Goal: Task Accomplishment & Management: Use online tool/utility

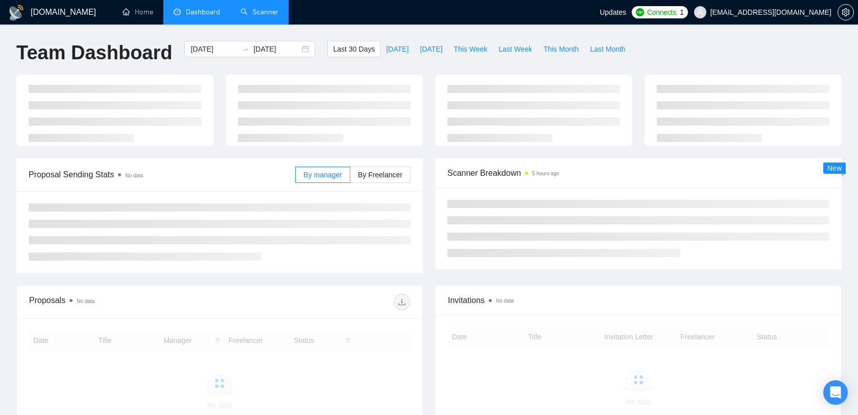
click at [269, 9] on link "Scanner" at bounding box center [259, 12] width 38 height 9
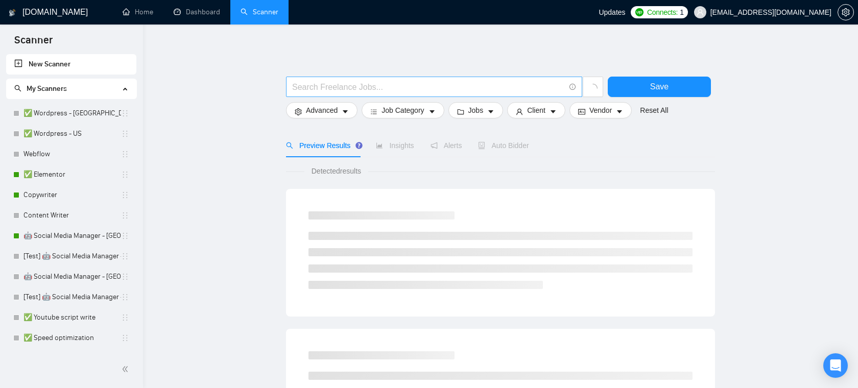
click at [335, 88] on input "text" at bounding box center [428, 87] width 273 height 13
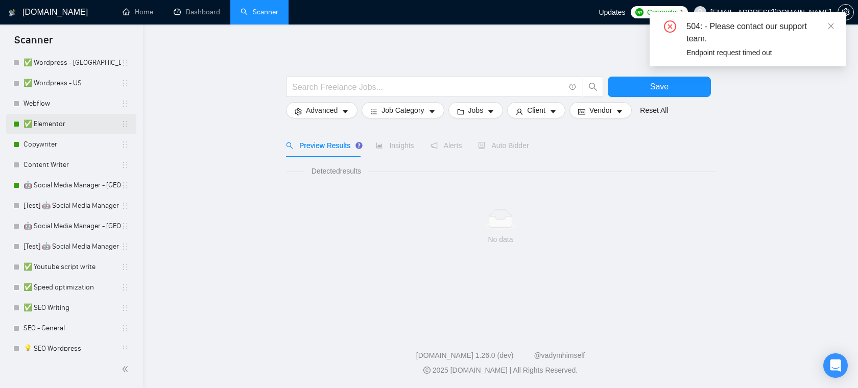
click at [69, 122] on link "✅ Elementor" at bounding box center [72, 124] width 98 height 20
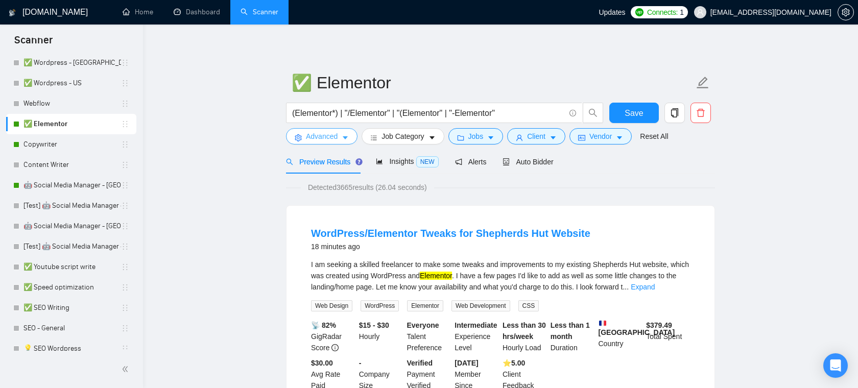
click at [327, 133] on span "Advanced" at bounding box center [322, 136] width 32 height 11
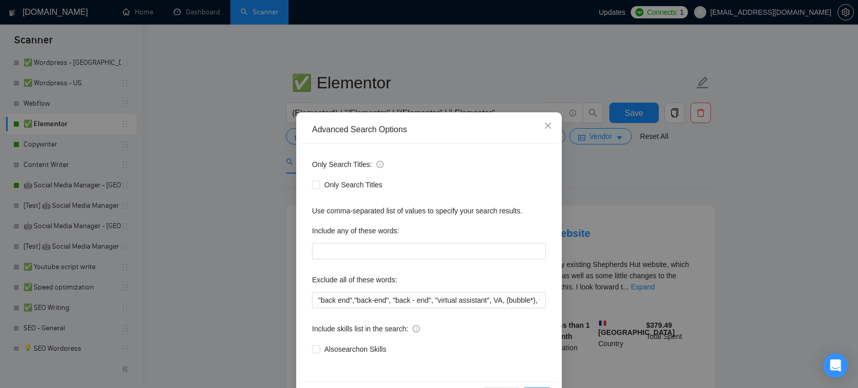
scroll to position [37, 0]
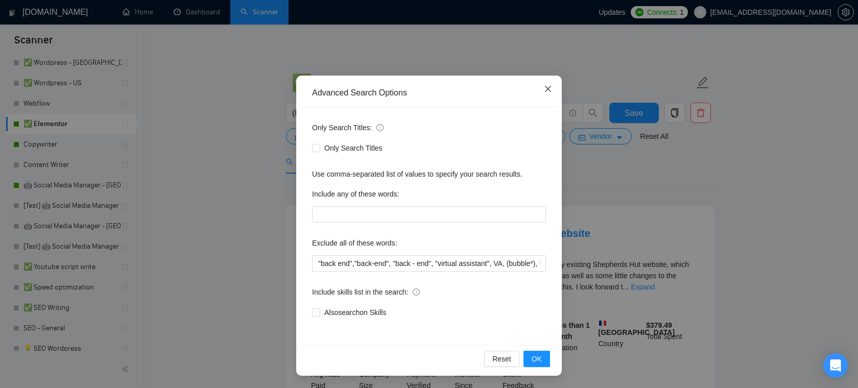
click at [553, 93] on span "Close" at bounding box center [548, 90] width 28 height 28
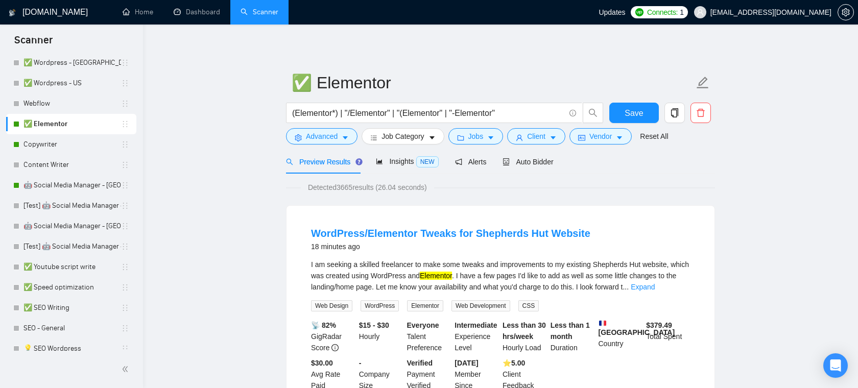
scroll to position [0, 0]
click at [543, 137] on span "Client" at bounding box center [536, 136] width 18 height 11
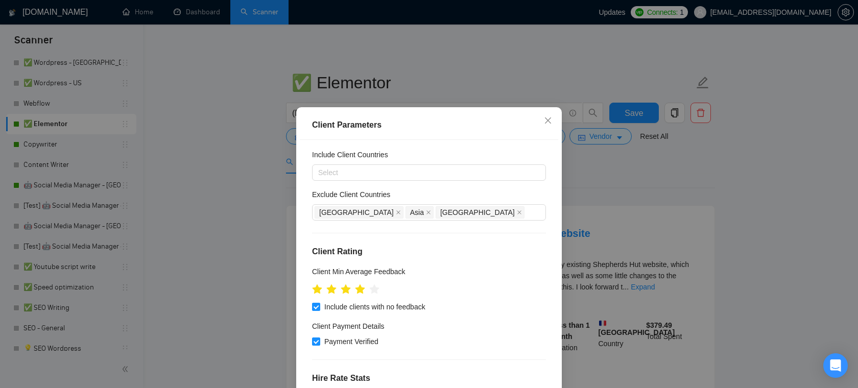
scroll to position [76, 0]
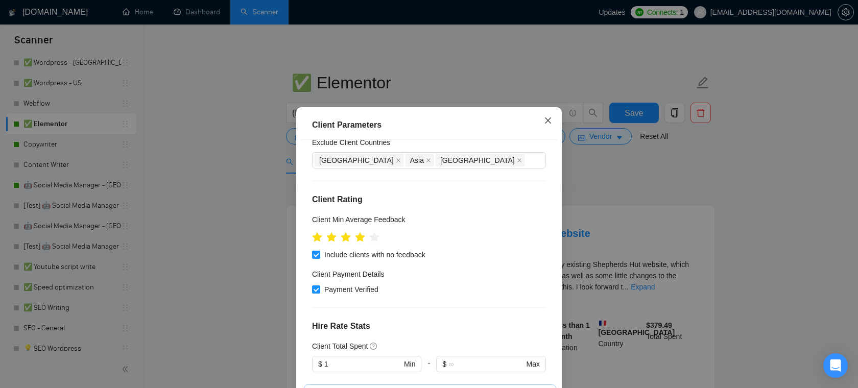
click at [552, 120] on span "Close" at bounding box center [548, 121] width 28 height 28
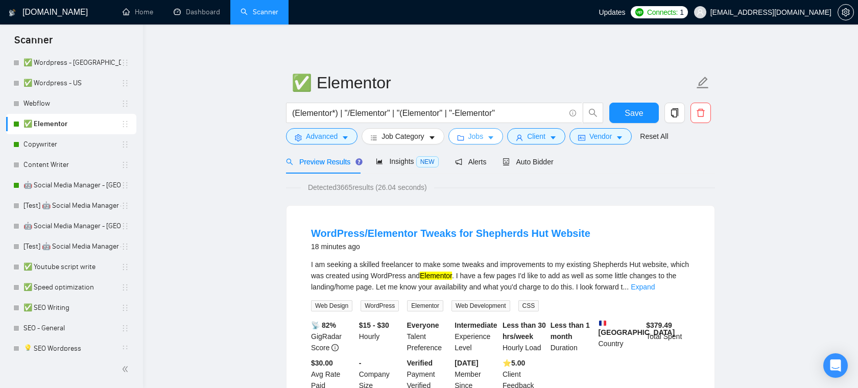
click at [489, 137] on button "Jobs" at bounding box center [475, 136] width 55 height 16
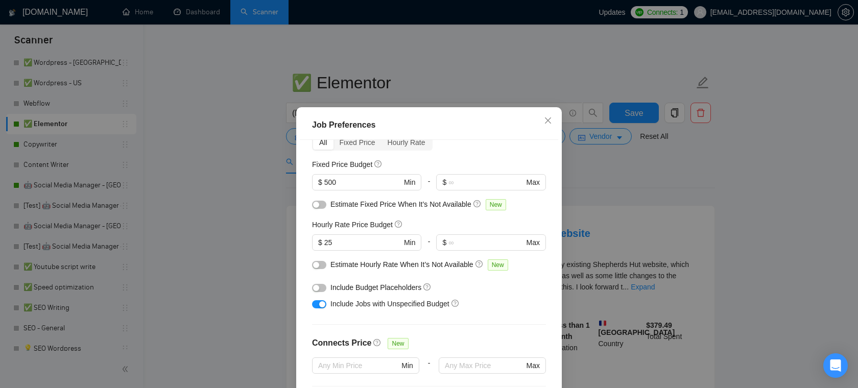
scroll to position [58, 0]
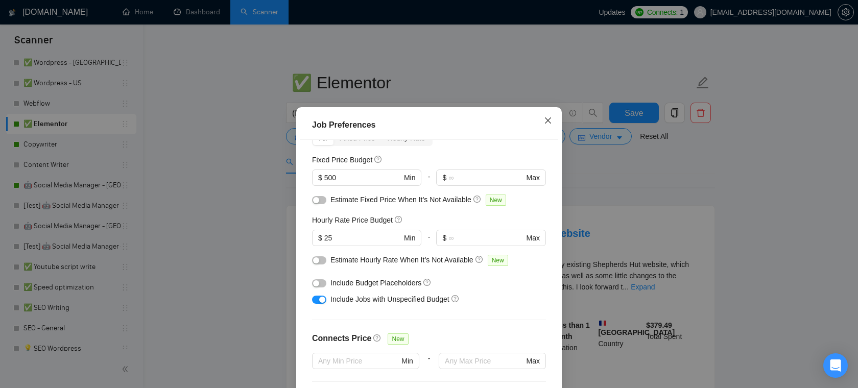
click at [553, 120] on span "Close" at bounding box center [548, 121] width 28 height 28
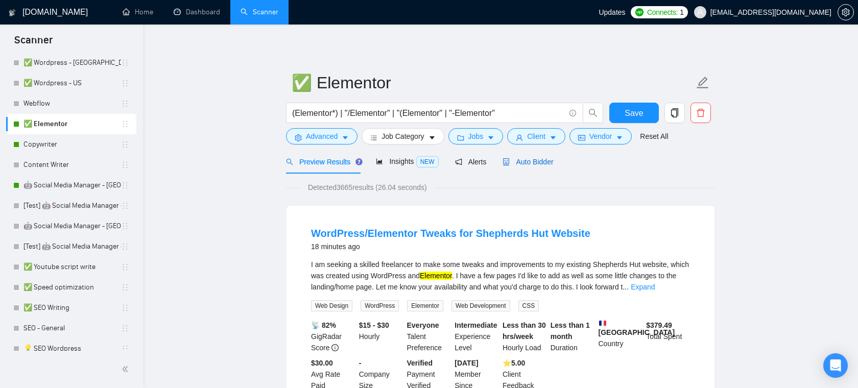
click at [527, 161] on span "Auto Bidder" at bounding box center [527, 162] width 51 height 8
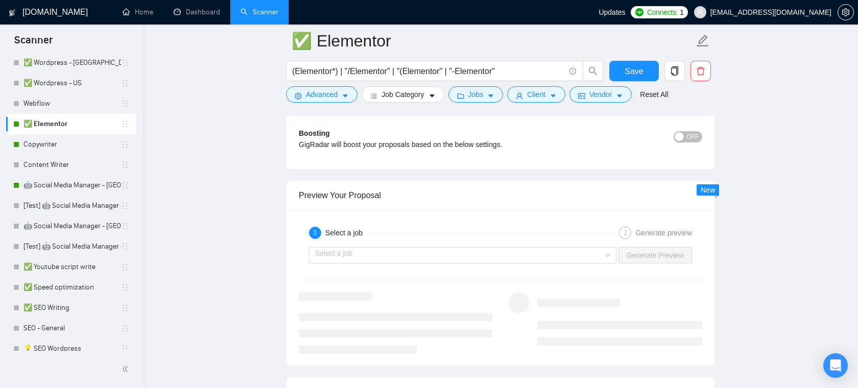
scroll to position [1903, 0]
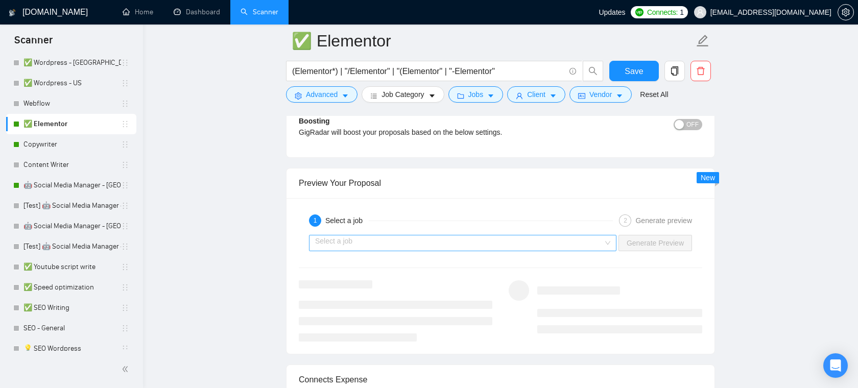
click at [455, 244] on input "search" at bounding box center [459, 242] width 288 height 15
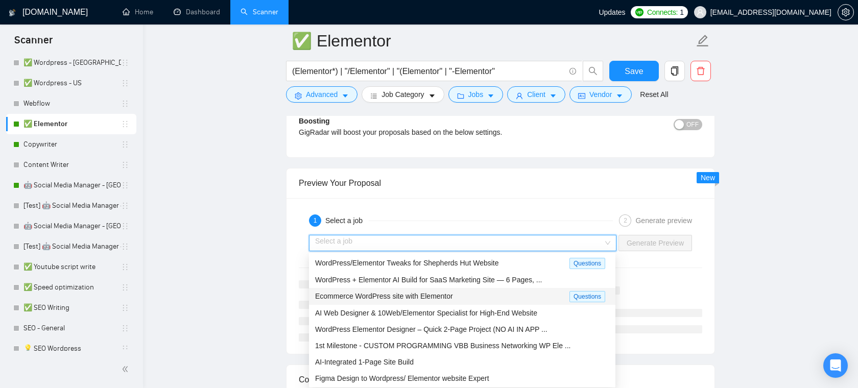
click at [409, 297] on span "Ecommerce WordPress site with Elementor" at bounding box center [384, 296] width 138 height 8
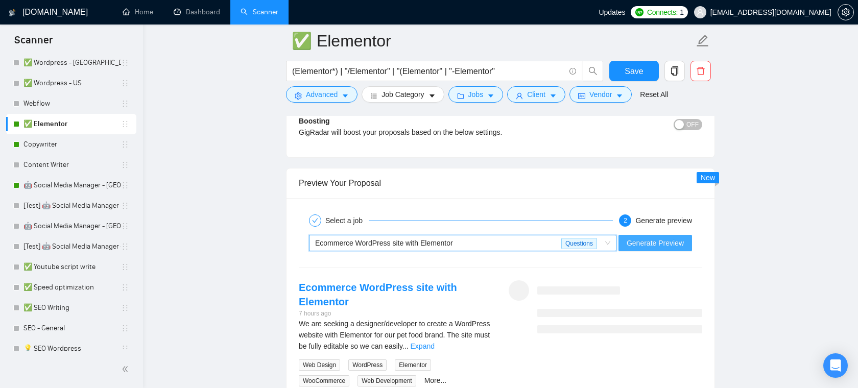
click at [637, 244] on span "Generate Preview" at bounding box center [654, 242] width 57 height 11
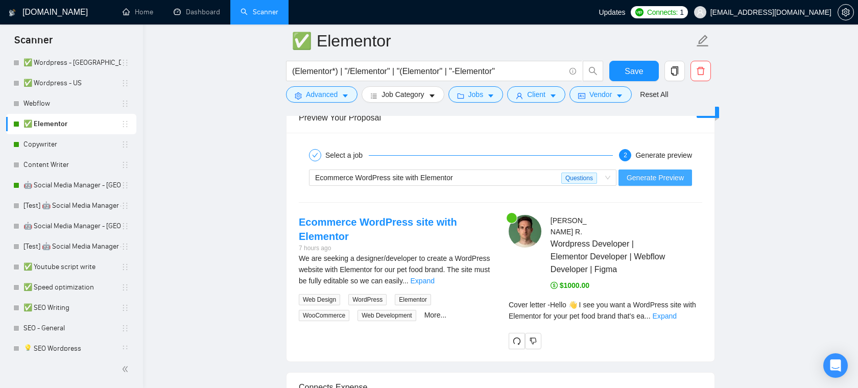
scroll to position [2040, 0]
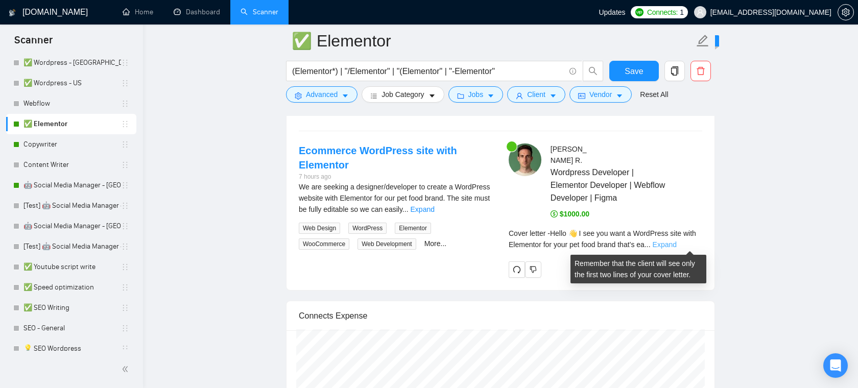
click at [676, 245] on link "Expand" at bounding box center [664, 244] width 24 height 8
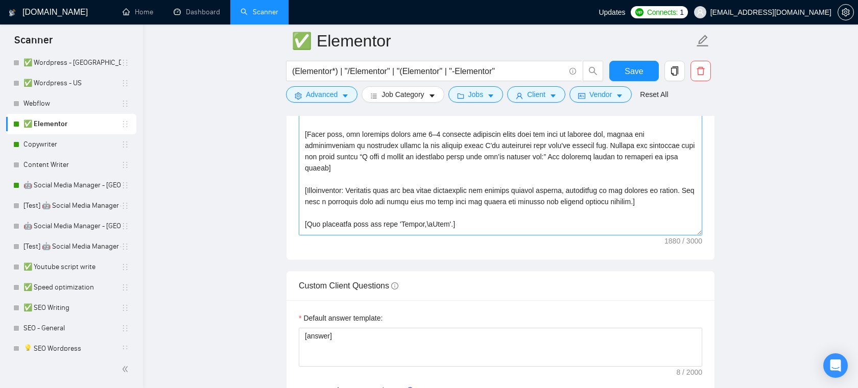
scroll to position [0, 0]
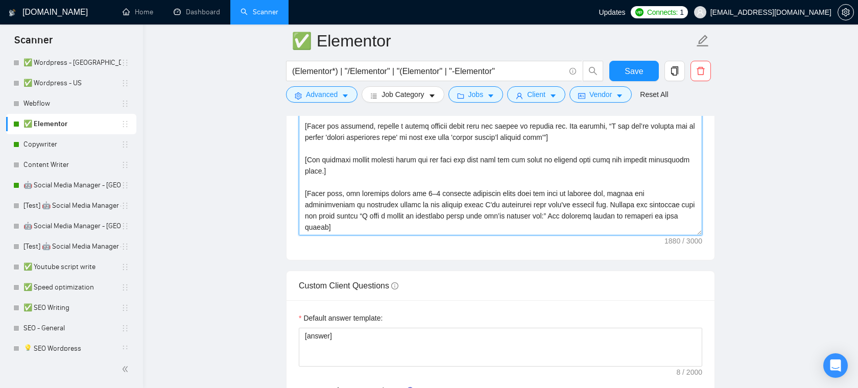
click at [449, 171] on textarea "Cover letter template:" at bounding box center [500, 121] width 403 height 230
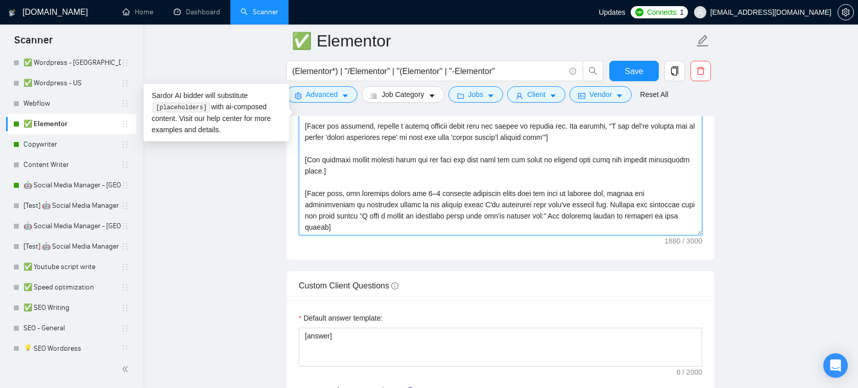
click at [459, 175] on textarea "Cover letter template:" at bounding box center [500, 121] width 403 height 230
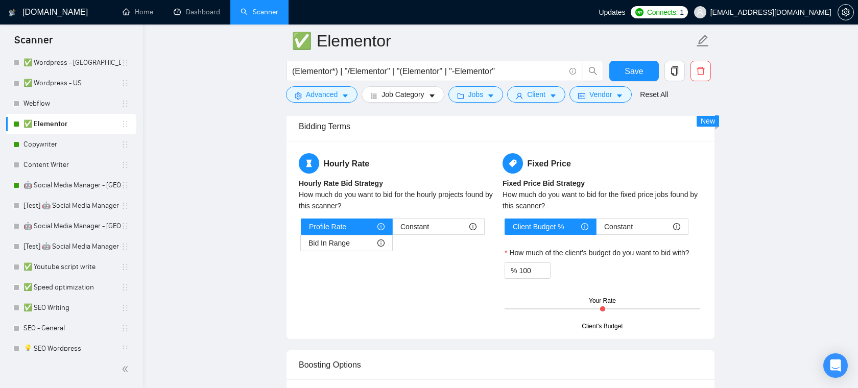
scroll to position [1629, 0]
